Goal: Find contact information: Find contact information

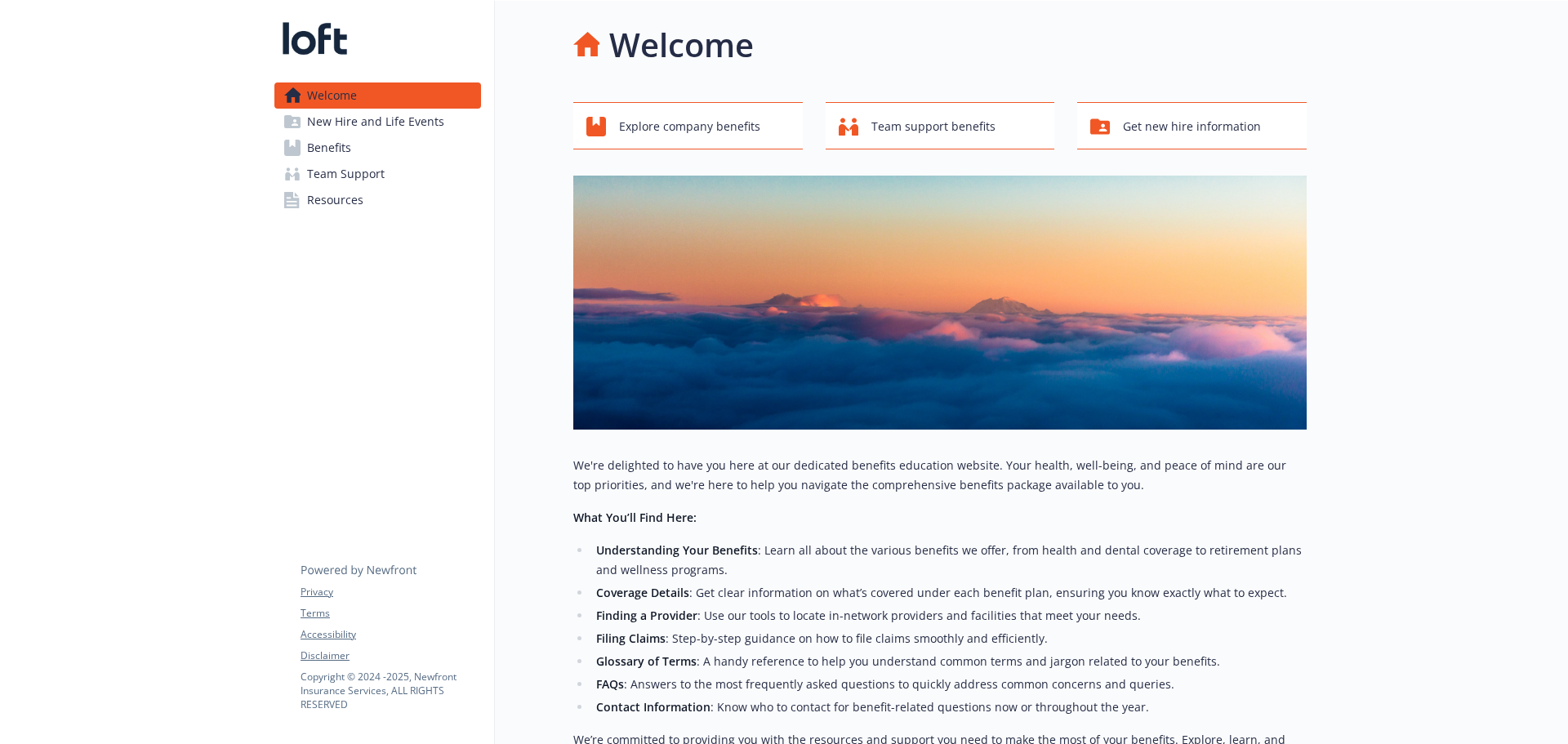
click at [368, 176] on span "Team Support" at bounding box center [346, 174] width 78 height 26
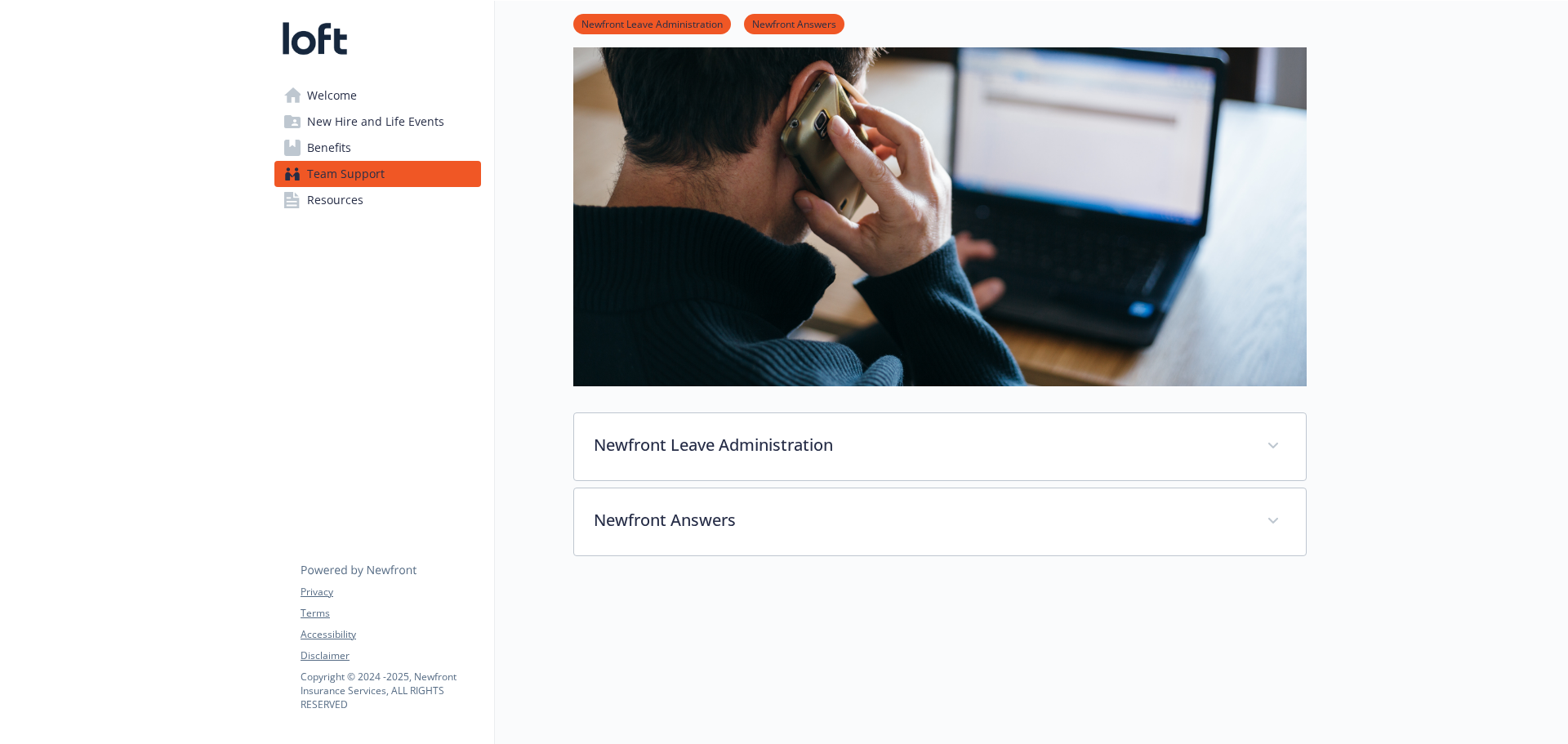
scroll to position [245, 0]
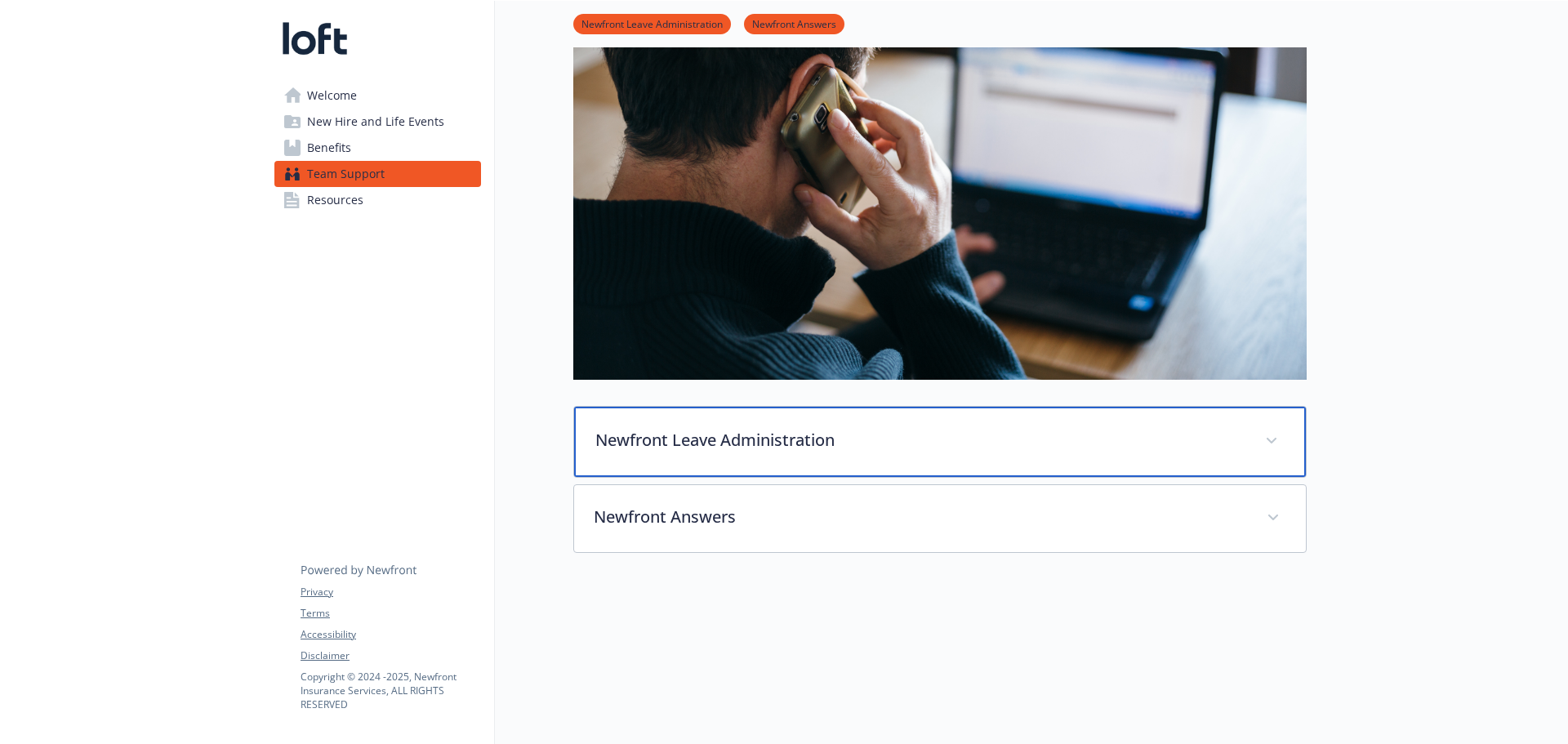
click at [827, 450] on div "Newfront Leave Administration" at bounding box center [939, 441] width 732 height 70
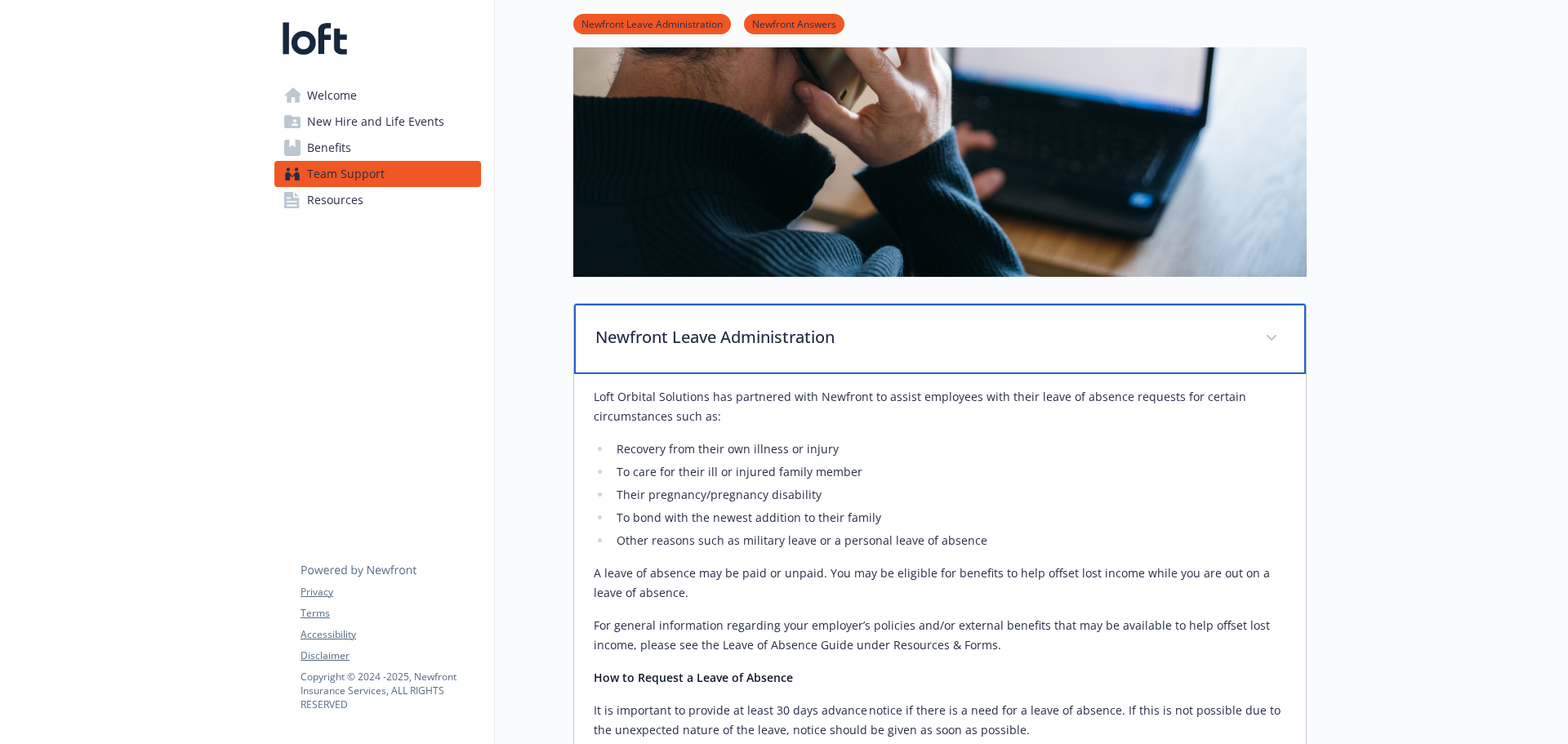
scroll to position [571, 0]
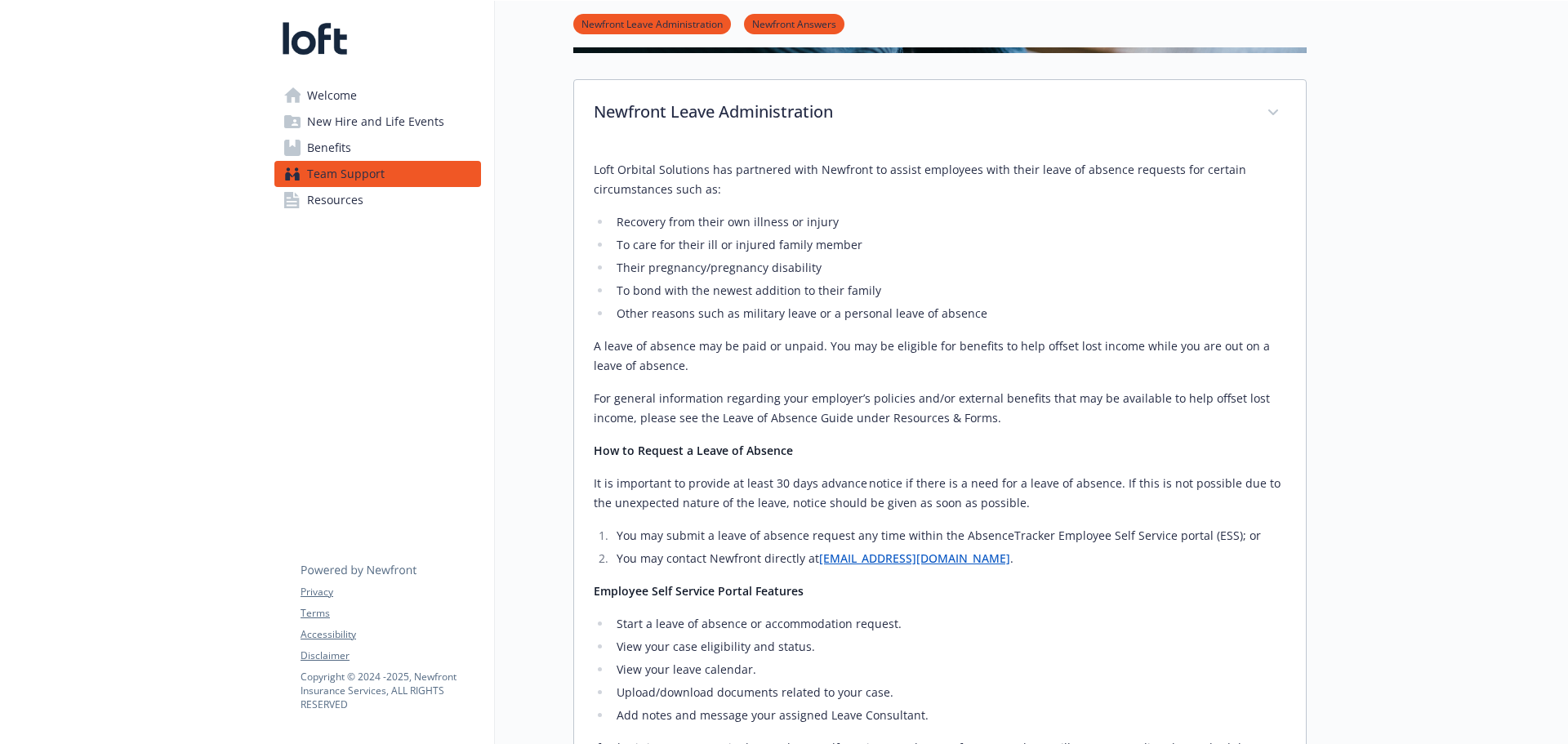
drag, startPoint x: 1047, startPoint y: 603, endPoint x: 928, endPoint y: 582, distance: 120.8
click at [1039, 603] on div "Loft Orbital Solutions has partnered with Newfront to assist employees with the…" at bounding box center [939, 653] width 692 height 986
click at [1022, 565] on li "You may contact Newfront directly at [EMAIL_ADDRESS][DOMAIN_NAME] ." at bounding box center [948, 559] width 674 height 20
click at [994, 552] on li "You may contact Newfront directly at [EMAIL_ADDRESS][DOMAIN_NAME] ." at bounding box center [948, 559] width 674 height 20
drag, startPoint x: 973, startPoint y: 560, endPoint x: 818, endPoint y: 555, distance: 155.1
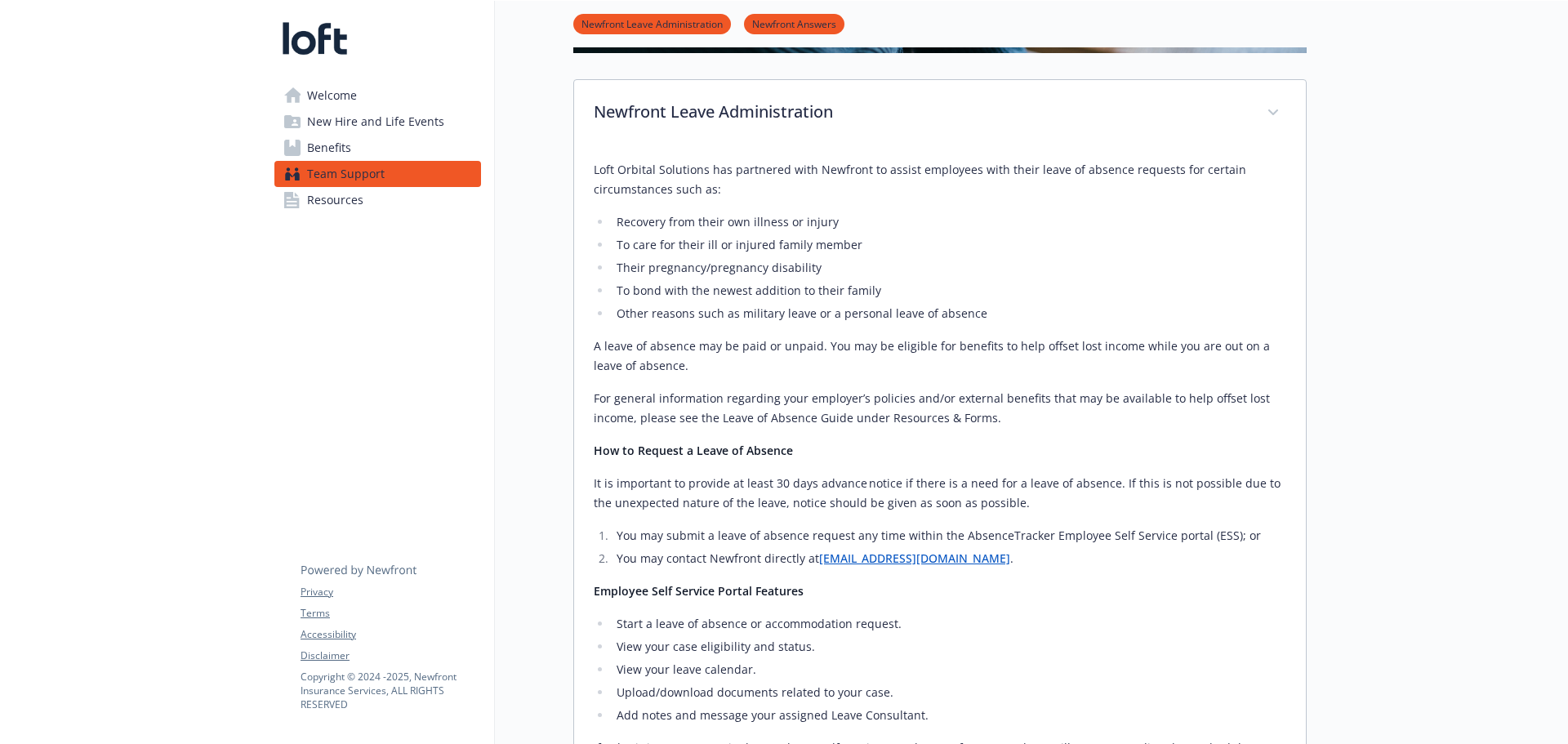
click at [818, 555] on li "You may contact Newfront directly at [EMAIL_ADDRESS][DOMAIN_NAME] ." at bounding box center [948, 559] width 674 height 20
copy li "[EMAIL_ADDRESS][DOMAIN_NAME] ."
